Goal: Navigation & Orientation: Find specific page/section

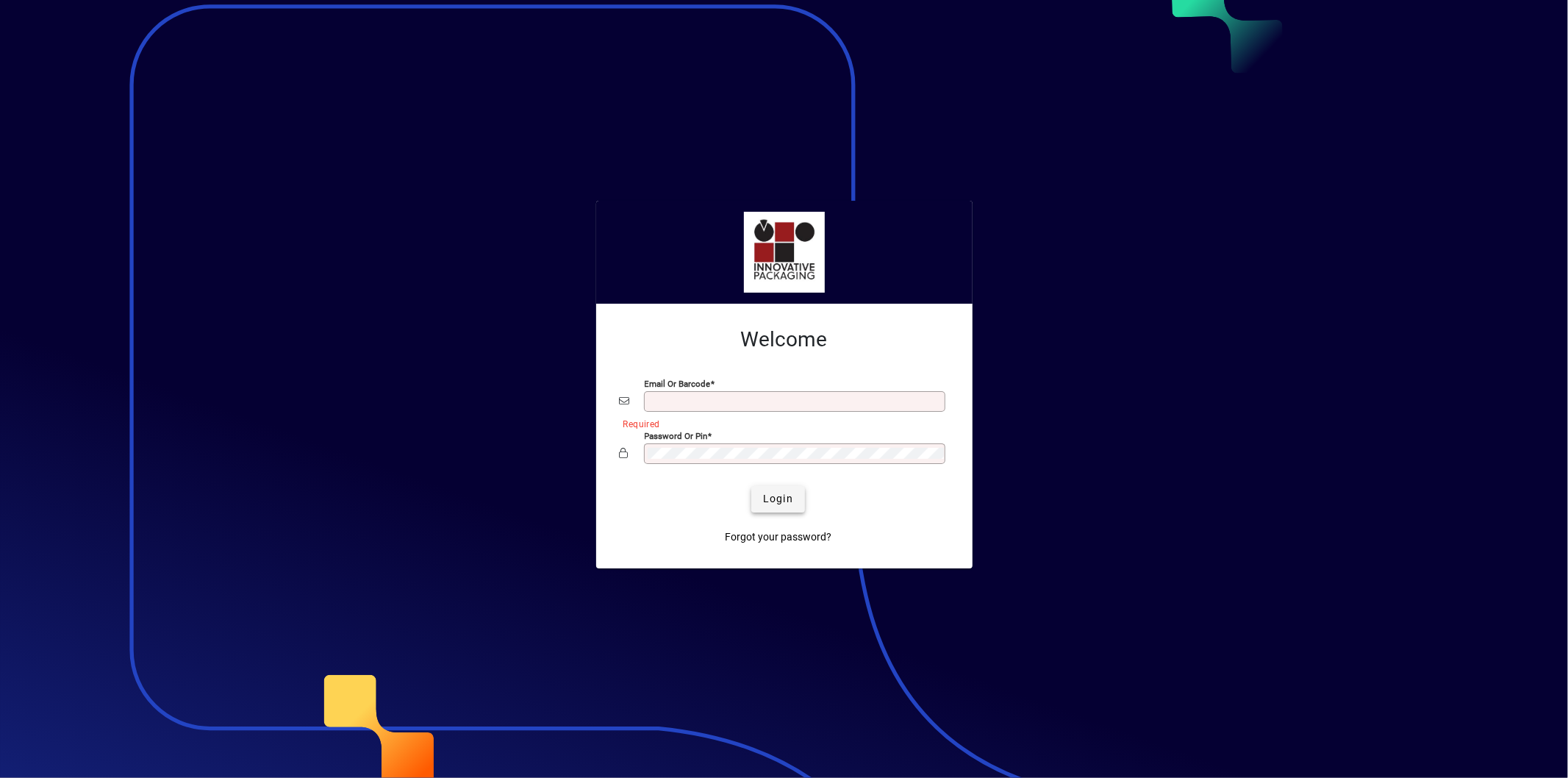
type input "**********"
click at [782, 498] on span "Login" at bounding box center [778, 498] width 30 height 16
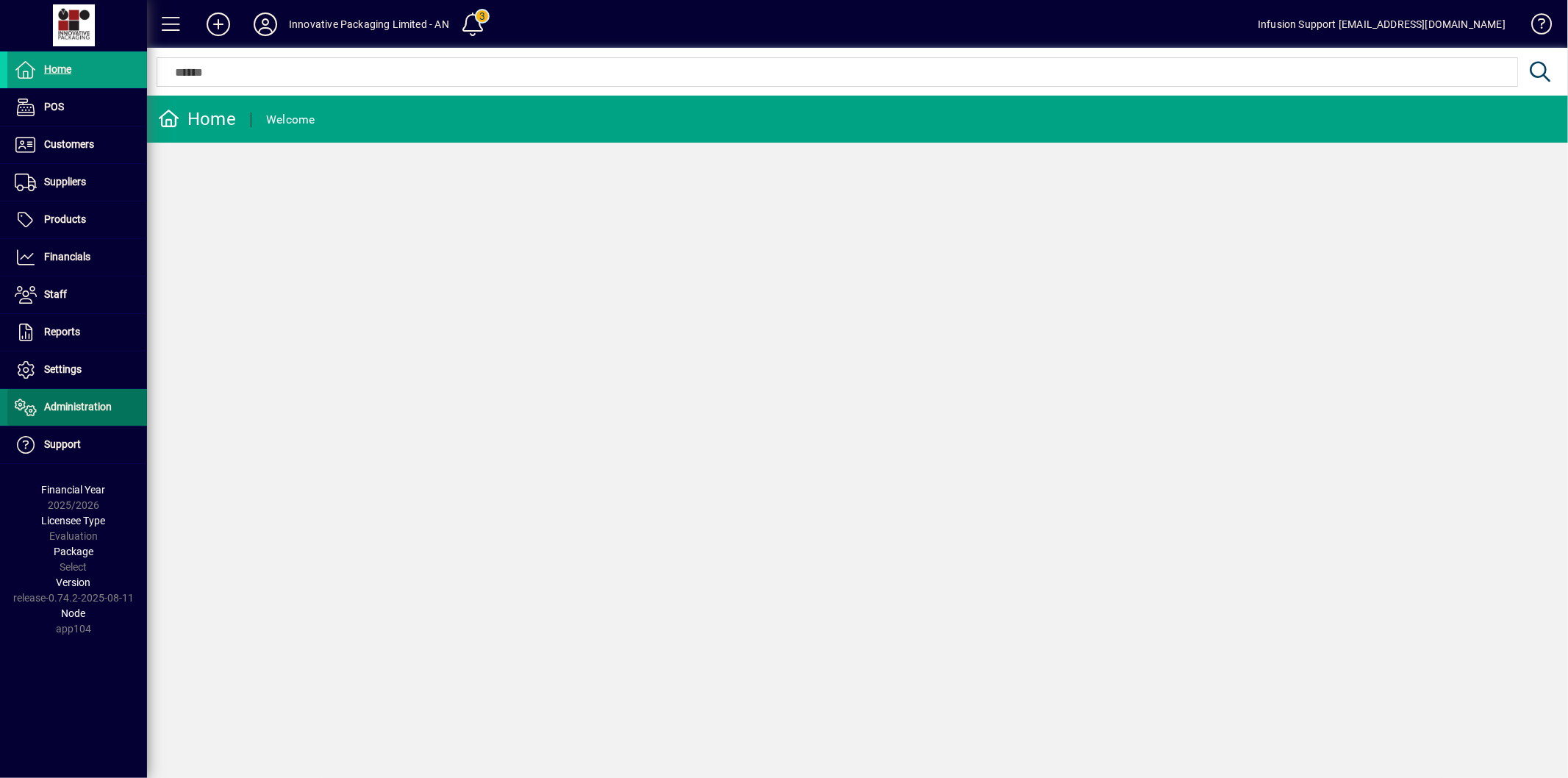
click at [89, 400] on span "Administration" at bounding box center [59, 407] width 104 height 17
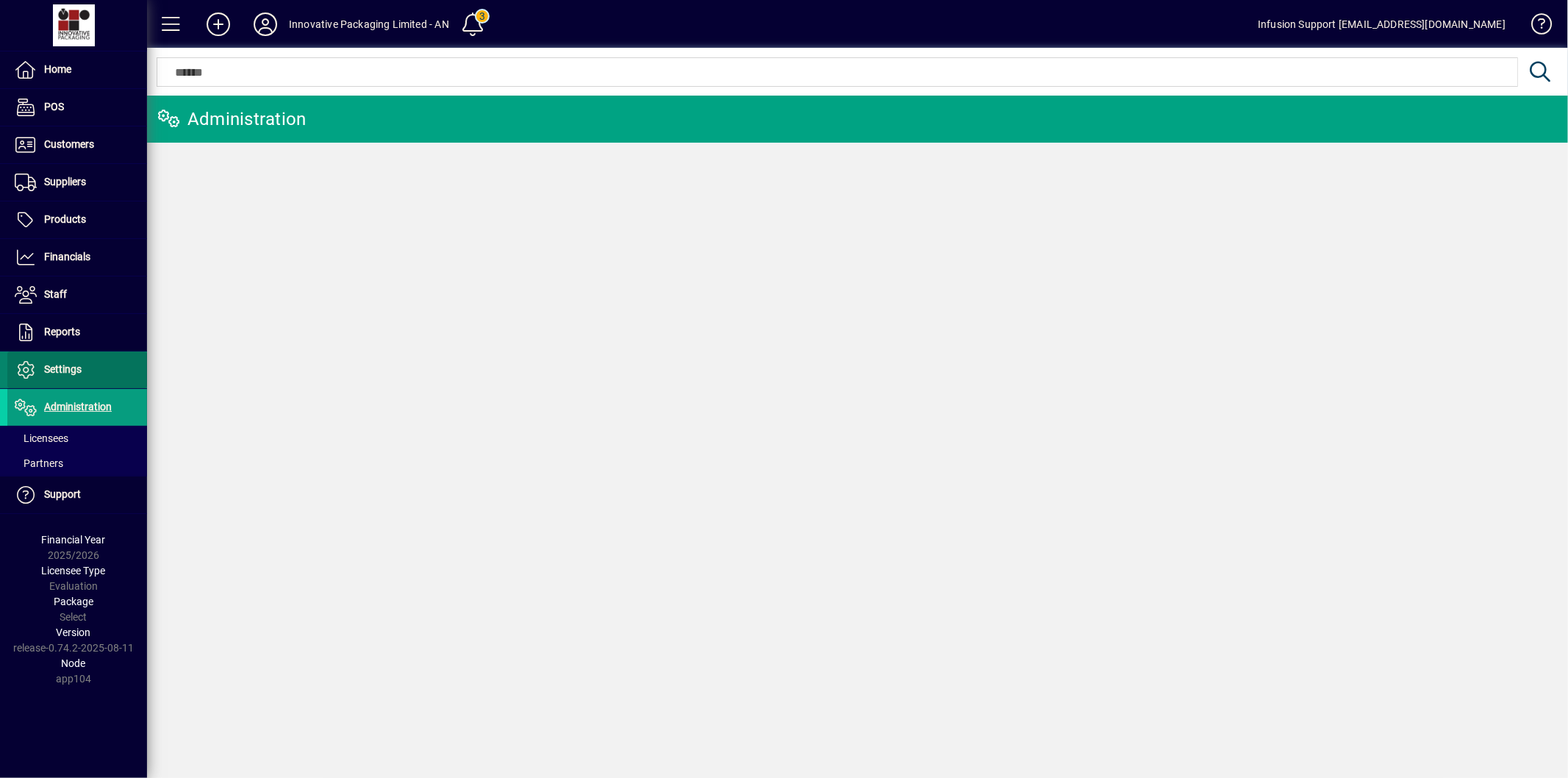
click at [66, 366] on span "Settings" at bounding box center [63, 369] width 38 height 12
